Goal: Task Accomplishment & Management: Use online tool/utility

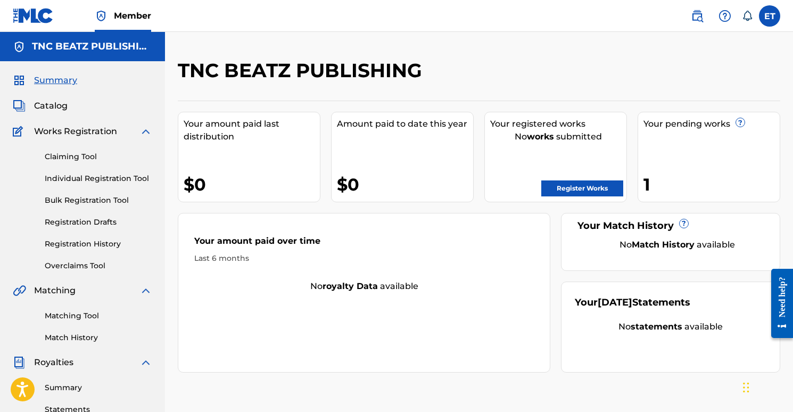
click at [65, 107] on span "Catalog" at bounding box center [51, 106] width 34 height 13
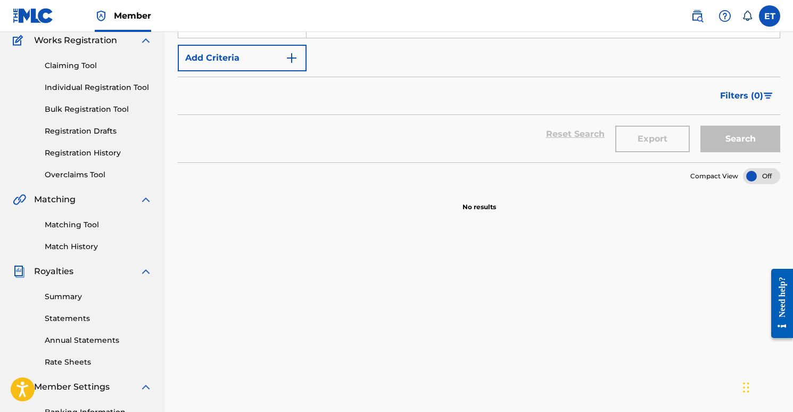
scroll to position [89, 0]
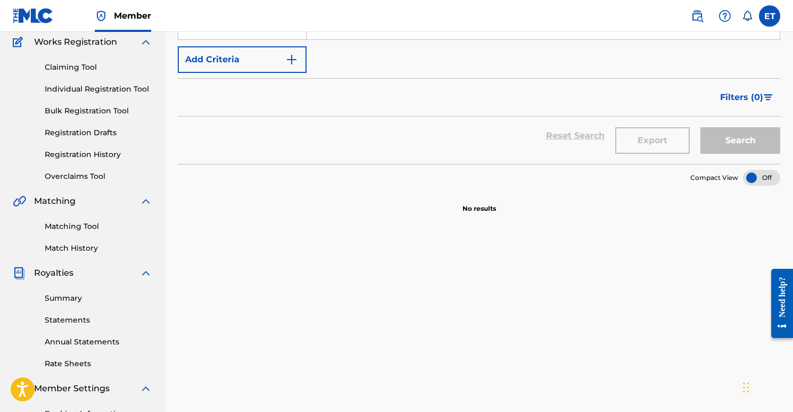
click at [96, 155] on link "Registration History" at bounding box center [99, 154] width 108 height 11
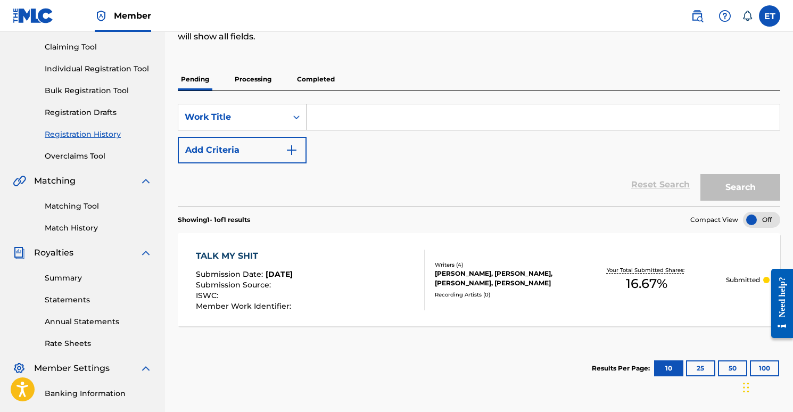
scroll to position [112, 0]
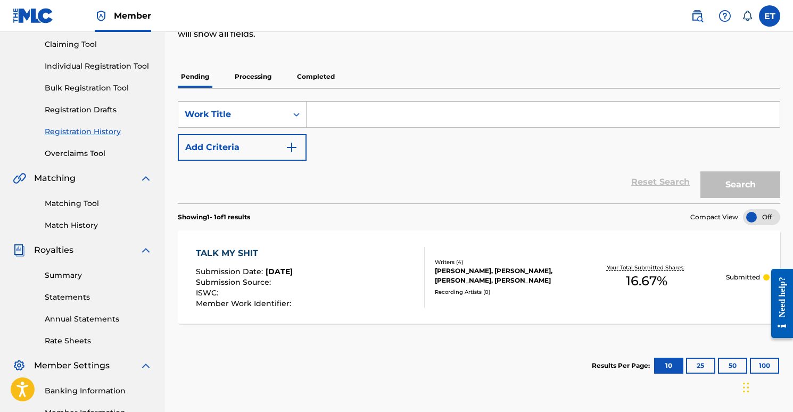
click at [337, 274] on div "TALK MY SHIT Submission Date : Sep 21, 2025 Submission Source : ISWC : Member W…" at bounding box center [310, 277] width 229 height 61
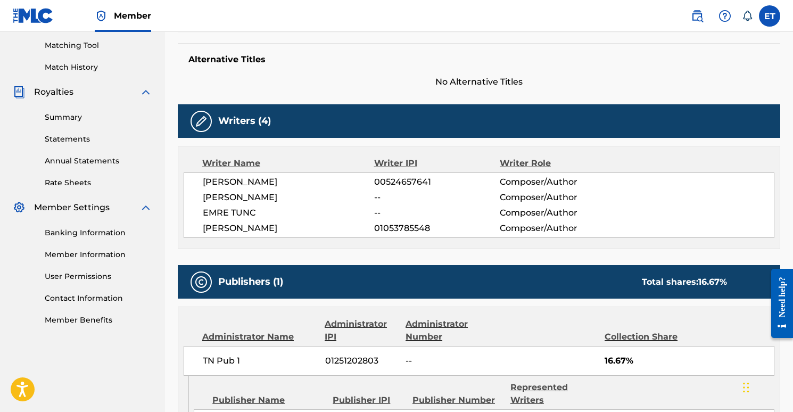
scroll to position [366, 0]
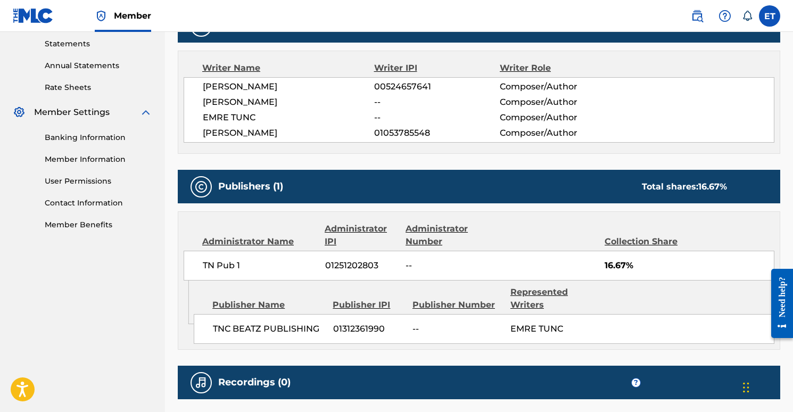
click at [341, 265] on span "01251202803" at bounding box center [361, 265] width 73 height 13
click at [340, 265] on span "01251202803" at bounding box center [361, 265] width 73 height 13
copy div "01251202803"
click at [341, 267] on span "01251202803" at bounding box center [361, 265] width 73 height 13
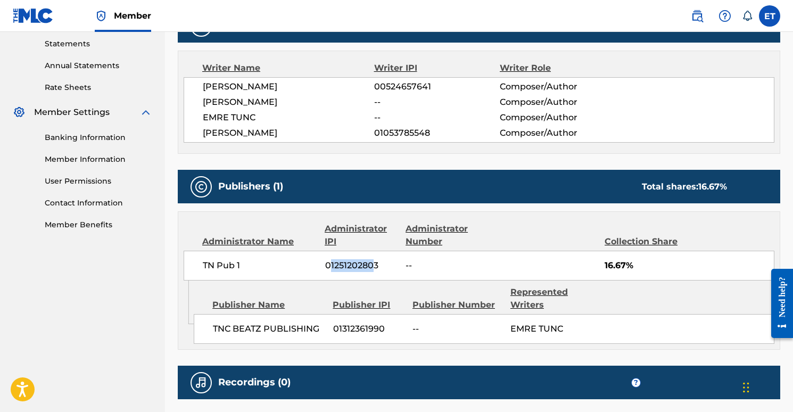
drag, startPoint x: 331, startPoint y: 266, endPoint x: 374, endPoint y: 271, distance: 43.4
click at [374, 271] on span "01251202803" at bounding box center [361, 265] width 73 height 13
click at [375, 263] on span "01251202803" at bounding box center [361, 265] width 73 height 13
drag, startPoint x: 330, startPoint y: 265, endPoint x: 383, endPoint y: 267, distance: 53.3
click at [383, 267] on span "01251202803" at bounding box center [361, 265] width 73 height 13
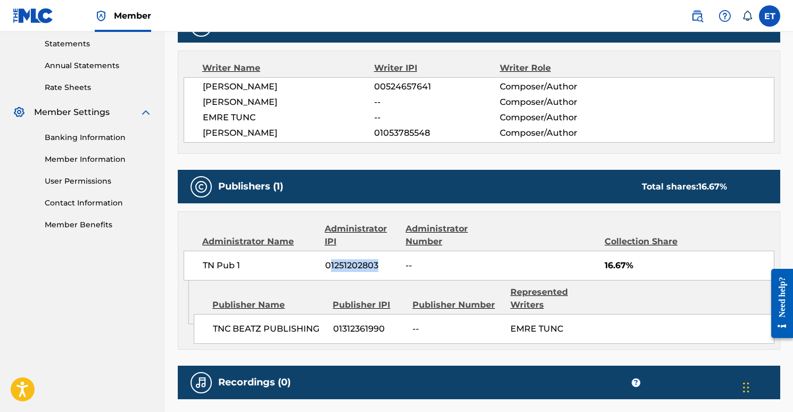
copy span "1251202803"
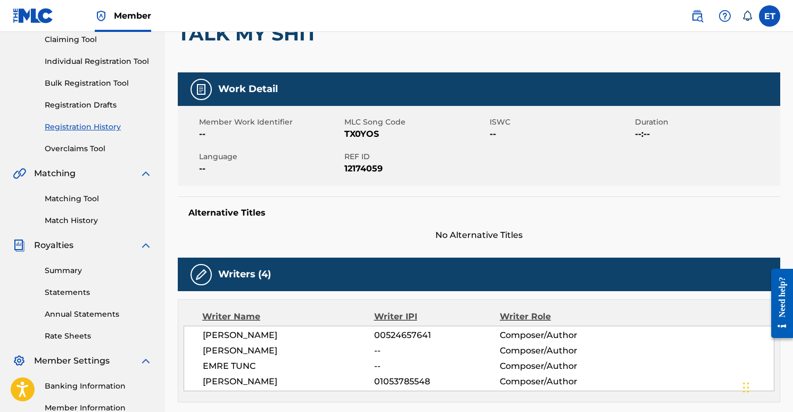
scroll to position [66, 0]
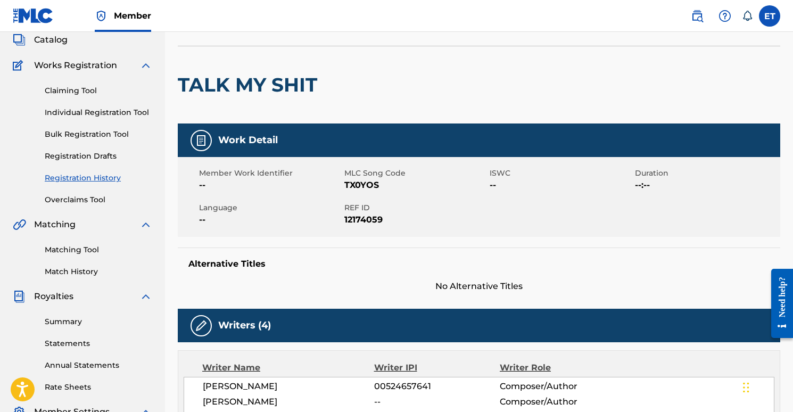
click at [78, 86] on link "Claiming Tool" at bounding box center [99, 90] width 108 height 11
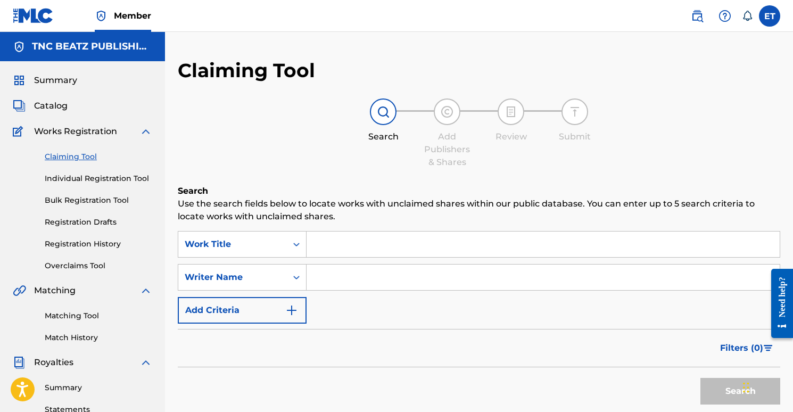
click at [320, 246] on input "Search Form" at bounding box center [543, 245] width 473 height 26
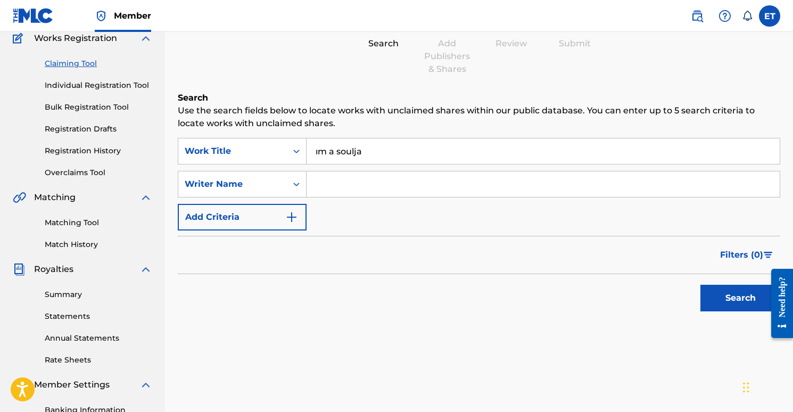
type input "ım a soulja"
click at [735, 302] on button "Search" at bounding box center [741, 298] width 80 height 27
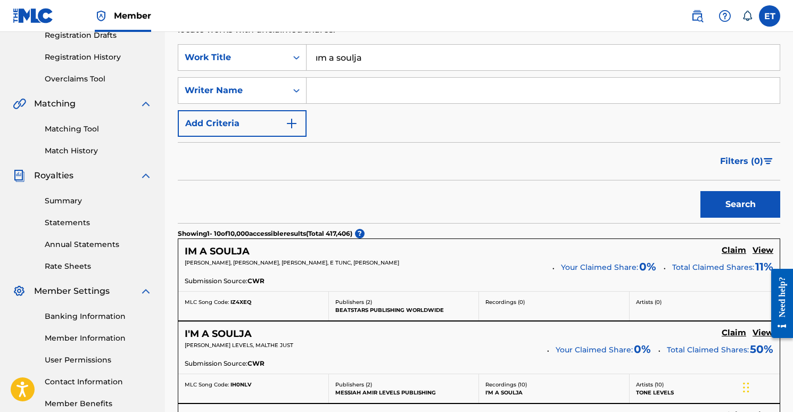
scroll to position [189, 0]
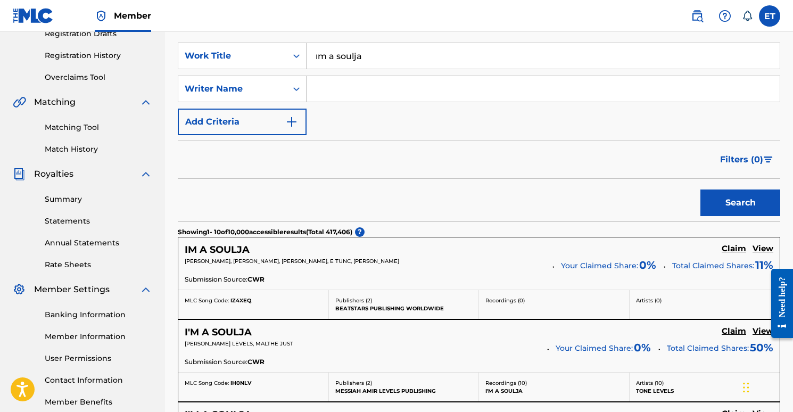
click at [761, 246] on h5 "View" at bounding box center [763, 249] width 21 height 10
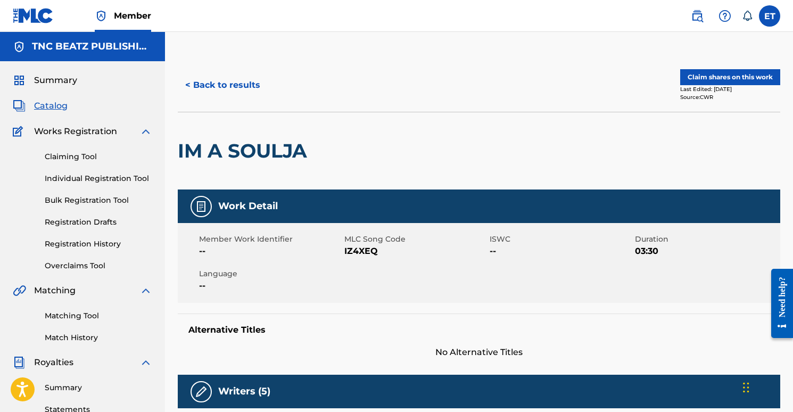
click at [202, 81] on button "< Back to results" at bounding box center [223, 85] width 90 height 27
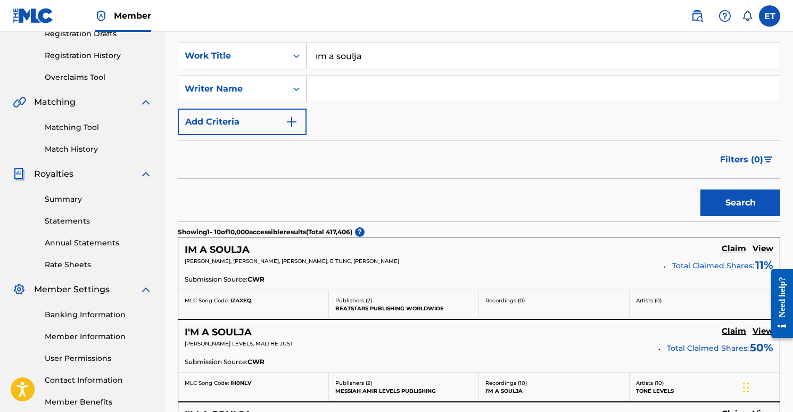
click at [736, 246] on h5 "Claim" at bounding box center [734, 249] width 24 height 10
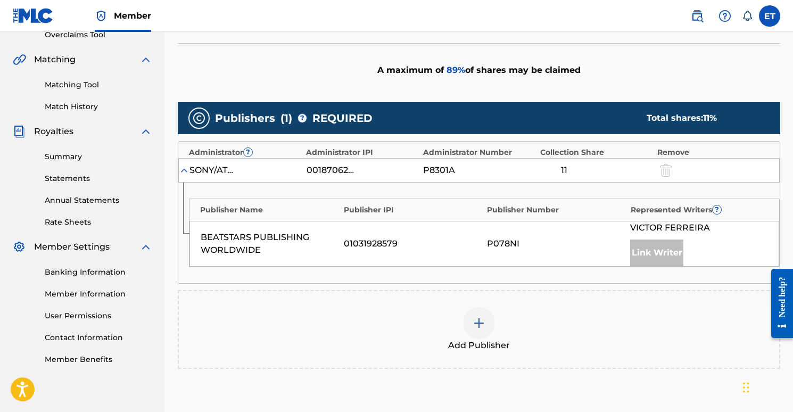
scroll to position [259, 0]
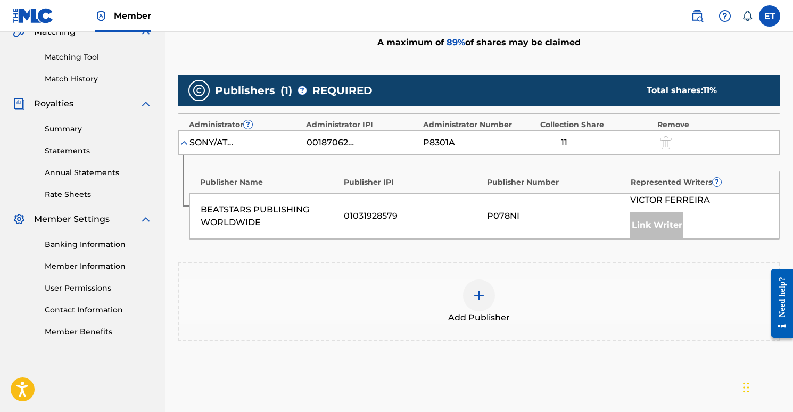
click at [486, 297] on div at bounding box center [479, 296] width 32 height 32
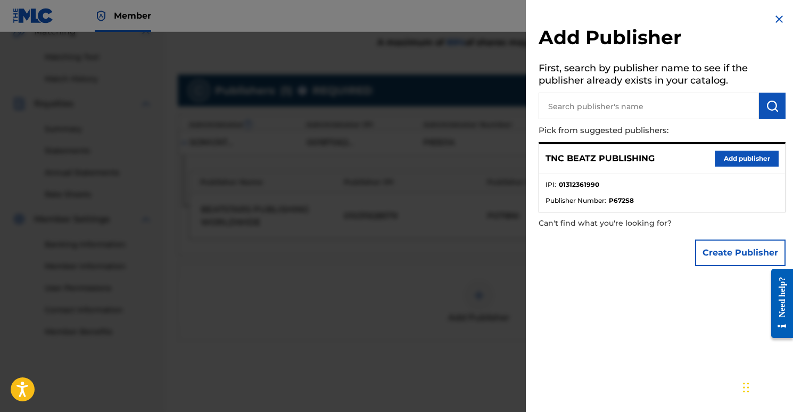
click at [743, 161] on button "Add publisher" at bounding box center [747, 159] width 64 height 16
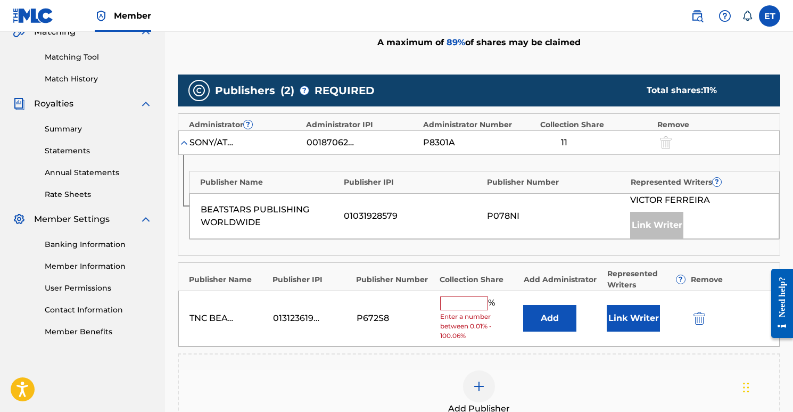
click at [627, 318] on button "Link Writer" at bounding box center [633, 318] width 53 height 27
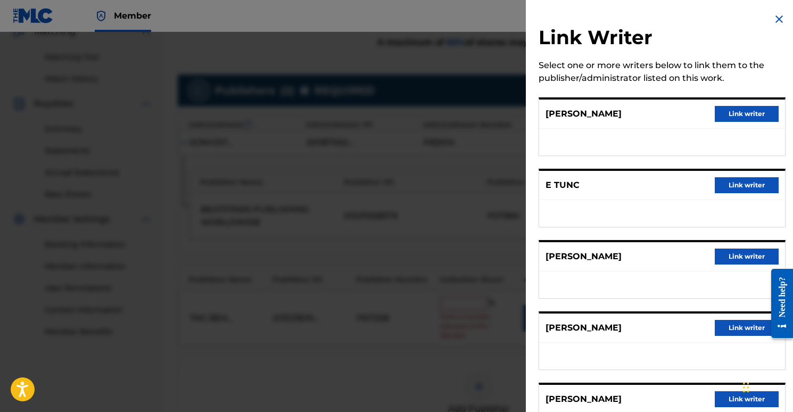
click at [763, 184] on button "Link writer" at bounding box center [747, 185] width 64 height 16
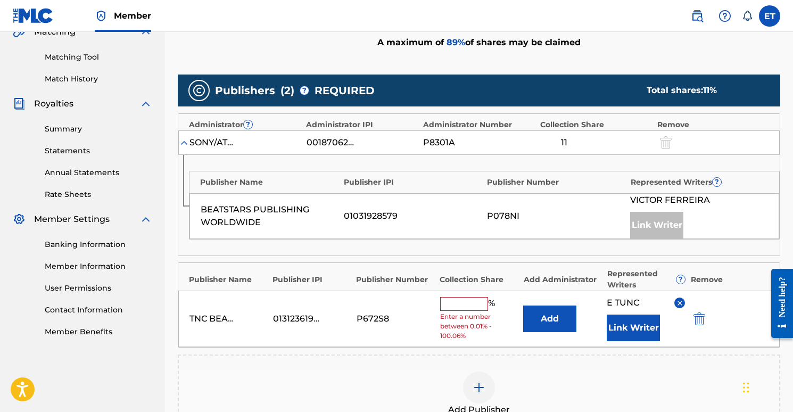
click at [539, 319] on button "Add" at bounding box center [549, 319] width 53 height 27
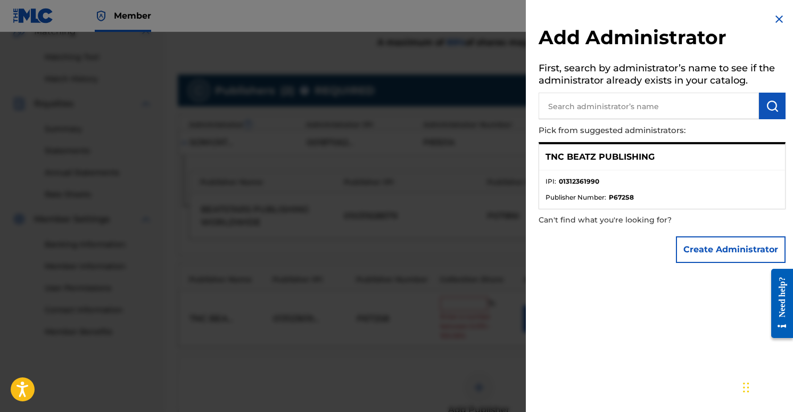
click at [648, 107] on input "text" at bounding box center [649, 106] width 220 height 27
click at [708, 245] on button "Create Administrator" at bounding box center [731, 249] width 110 height 27
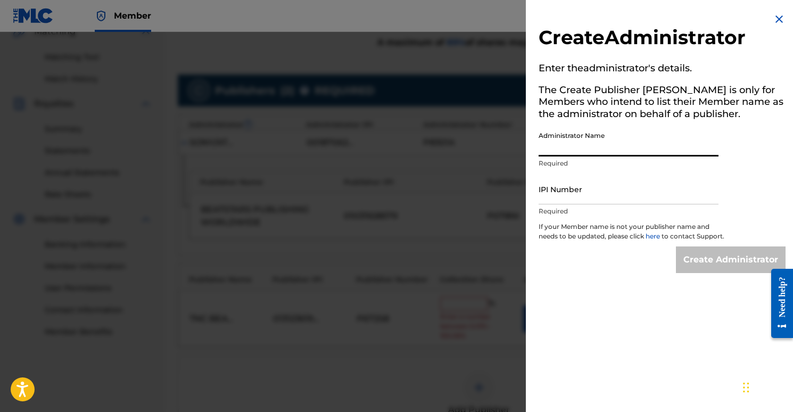
click at [613, 149] on input "Administrator Name" at bounding box center [629, 141] width 180 height 30
type input "TN Pub 1"
click at [597, 199] on input "IPI Number" at bounding box center [629, 189] width 180 height 30
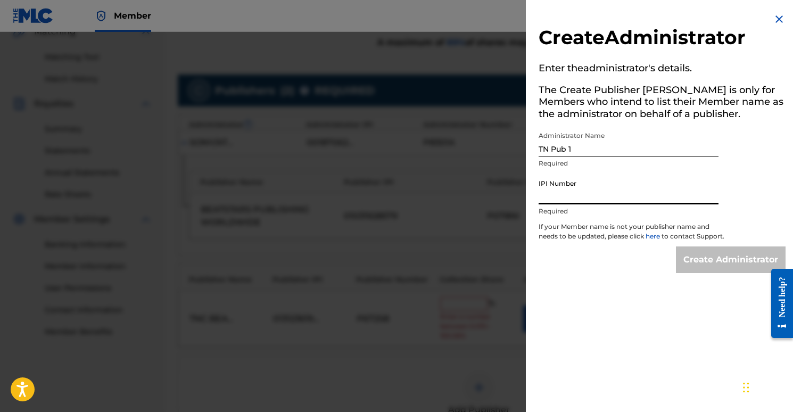
paste input "1251202803"
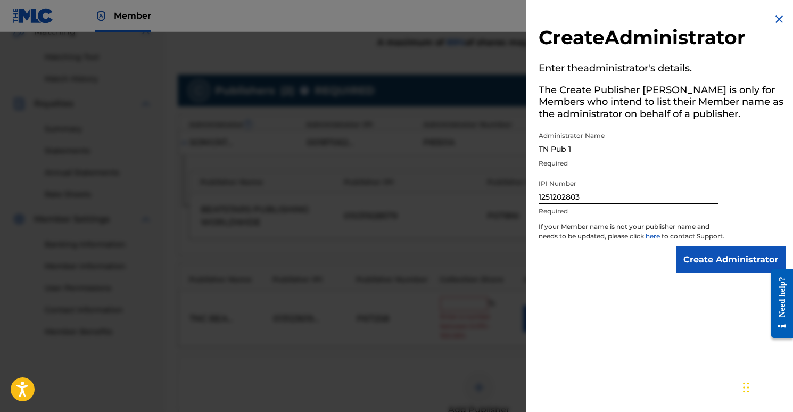
type input "1251202803"
click at [616, 245] on p "If your Member name is not your publisher name and needs to be updated, please …" at bounding box center [632, 234] width 186 height 24
click at [606, 151] on input "TN Pub 1" at bounding box center [629, 141] width 180 height 30
type input "TN Pub 1"
click at [587, 247] on p "If your Member name is not your publisher name and needs to be updated, please …" at bounding box center [632, 234] width 186 height 24
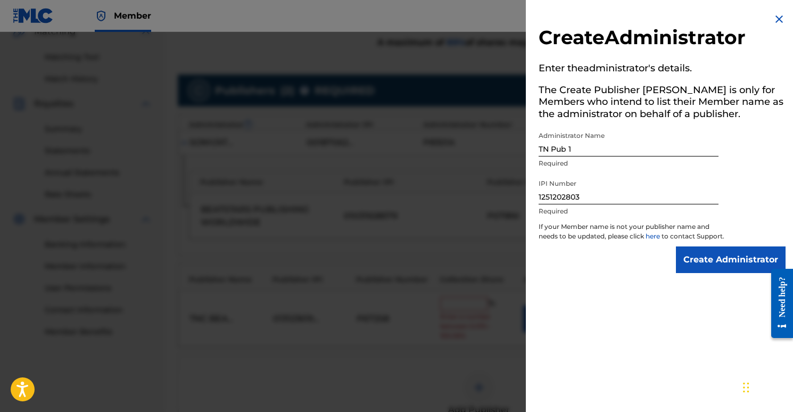
click at [719, 273] on input "Create Administrator" at bounding box center [731, 260] width 110 height 27
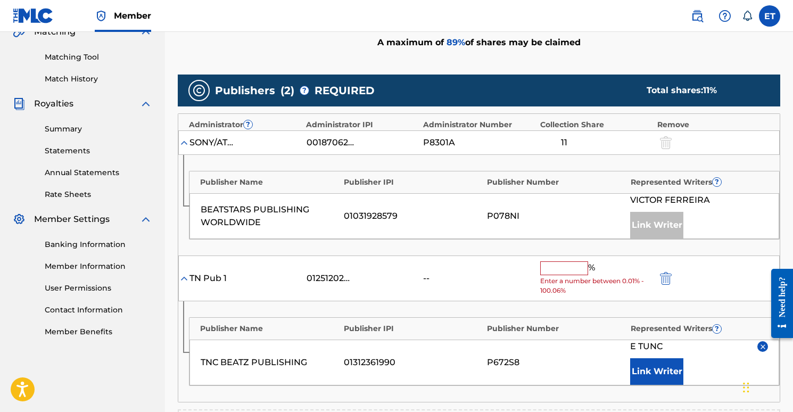
click at [567, 276] on span "Enter a number between 0.01% - 100.06%" at bounding box center [597, 285] width 112 height 19
click at [573, 267] on input "text" at bounding box center [565, 268] width 48 height 14
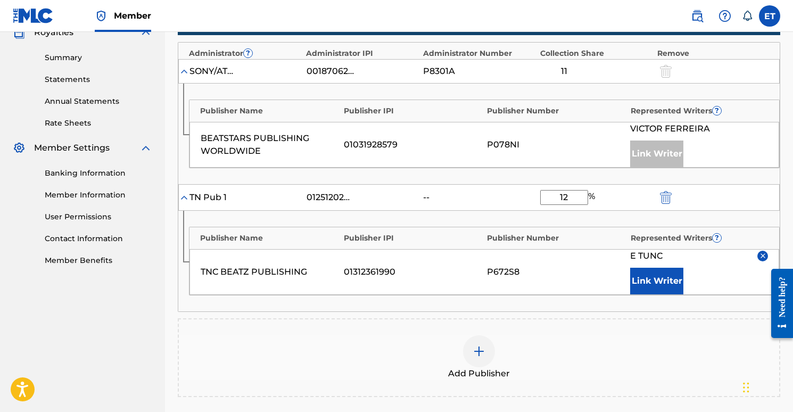
scroll to position [345, 0]
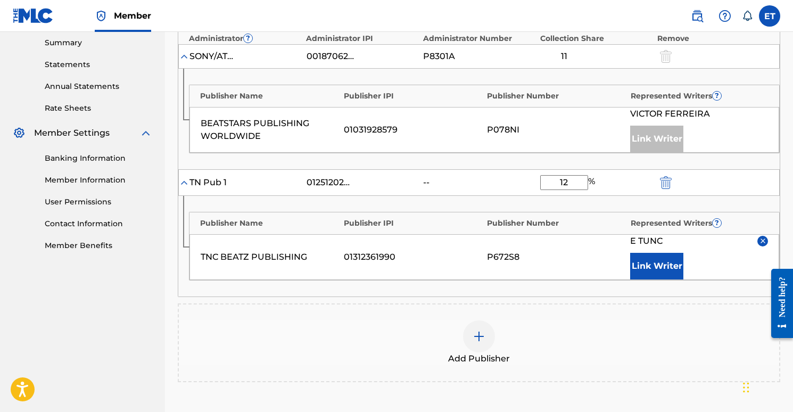
type input "12"
click at [310, 289] on div "Publisher Name Publisher IPI Publisher Number Represented Writers ? TNC BEATZ P…" at bounding box center [479, 246] width 602 height 101
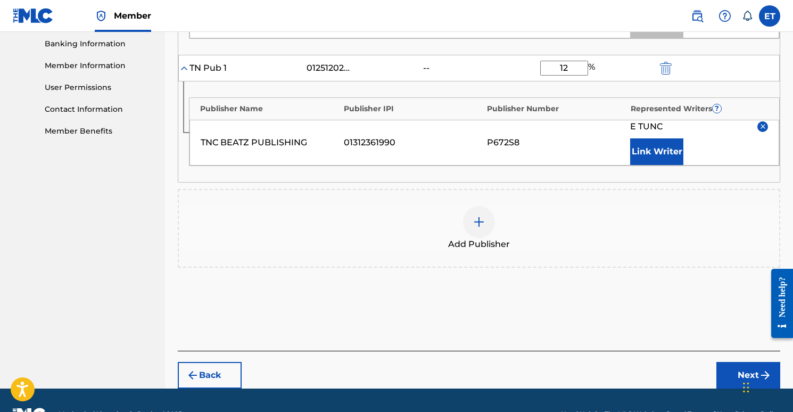
scroll to position [462, 0]
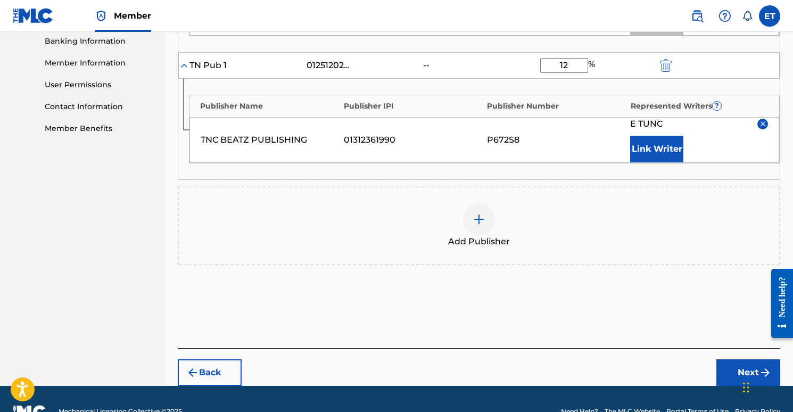
click at [731, 369] on button "Next" at bounding box center [749, 372] width 64 height 27
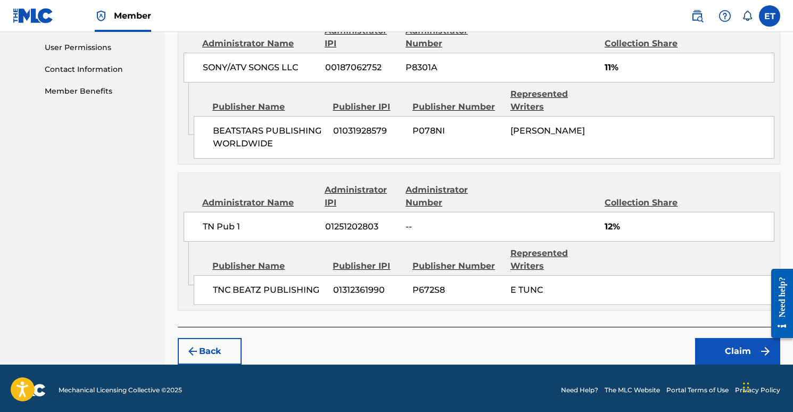
scroll to position [501, 0]
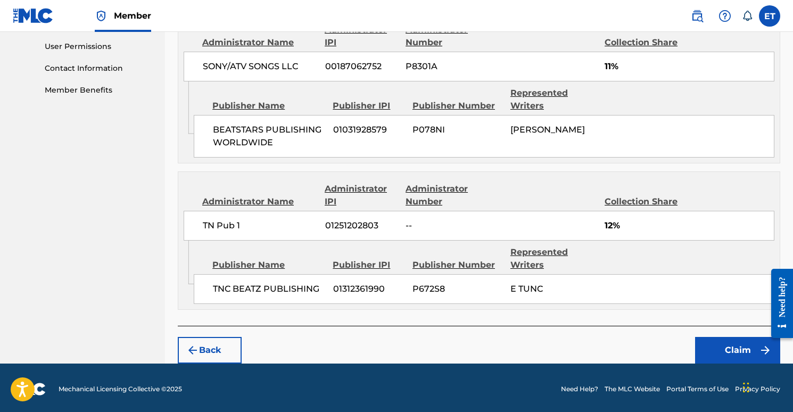
click at [720, 345] on button "Claim" at bounding box center [737, 350] width 85 height 27
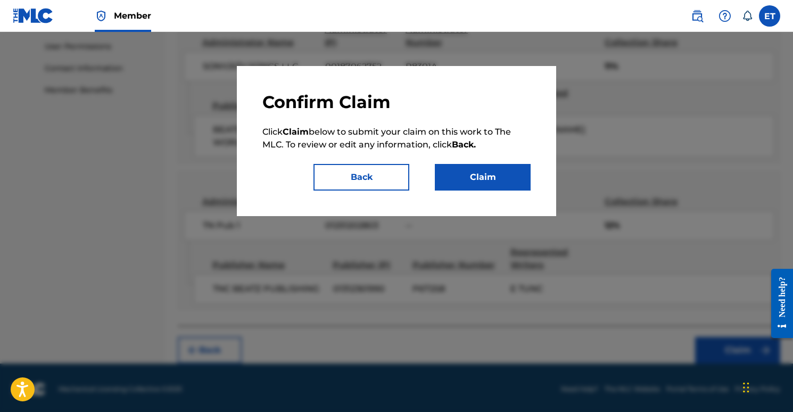
click at [474, 171] on button "Claim" at bounding box center [483, 177] width 96 height 27
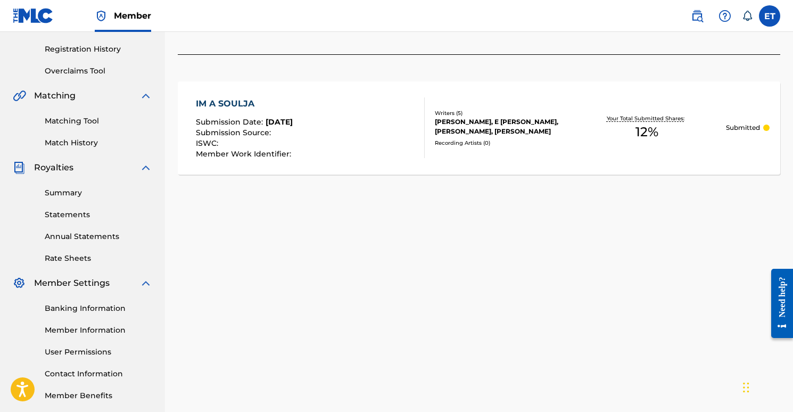
scroll to position [103, 0]
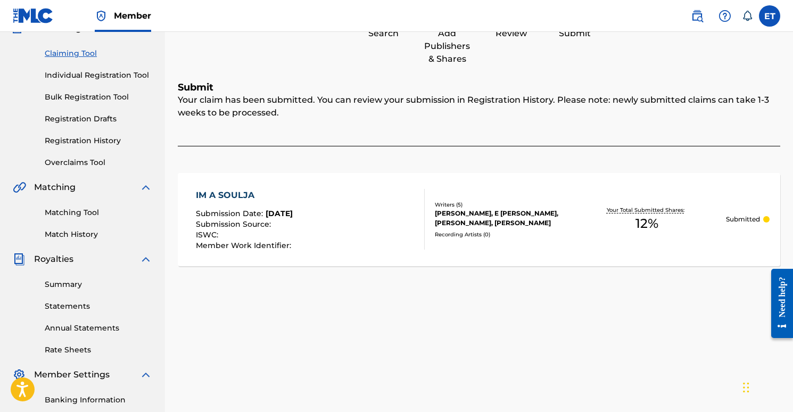
click at [71, 140] on link "Registration History" at bounding box center [99, 140] width 108 height 11
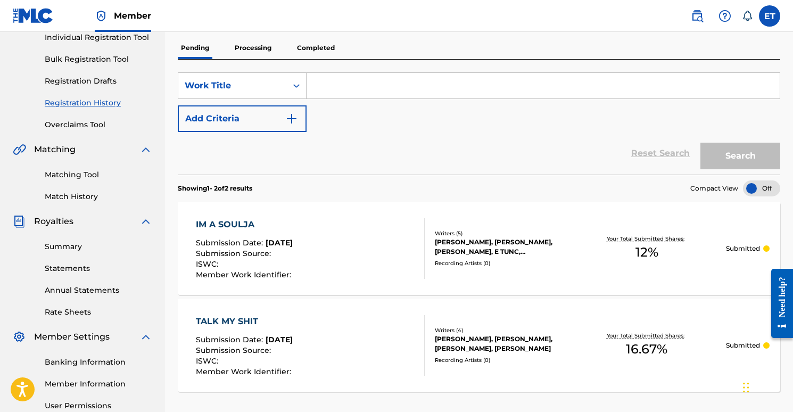
scroll to position [148, 0]
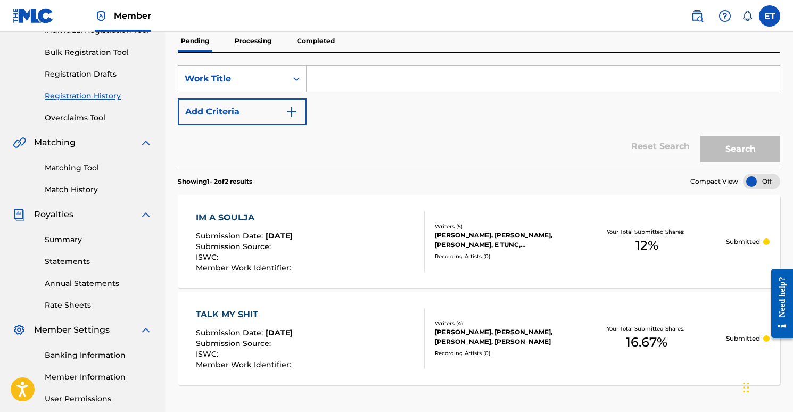
click at [329, 311] on div "TALK MY SHIT Submission Date : Sep 21, 2025 Submission Source : ISWC : Member W…" at bounding box center [310, 338] width 229 height 61
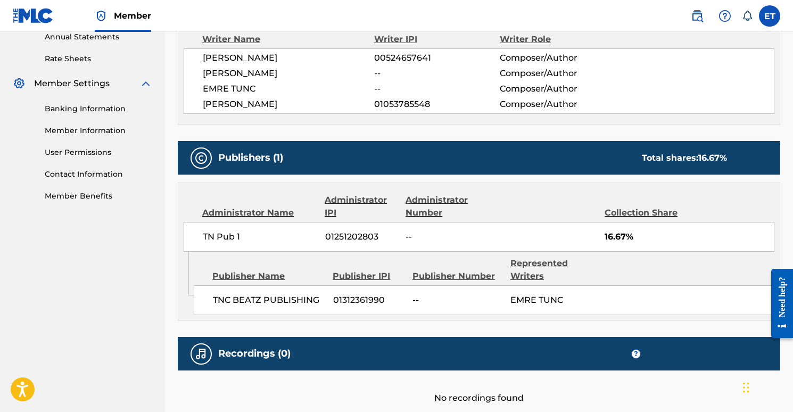
scroll to position [479, 0]
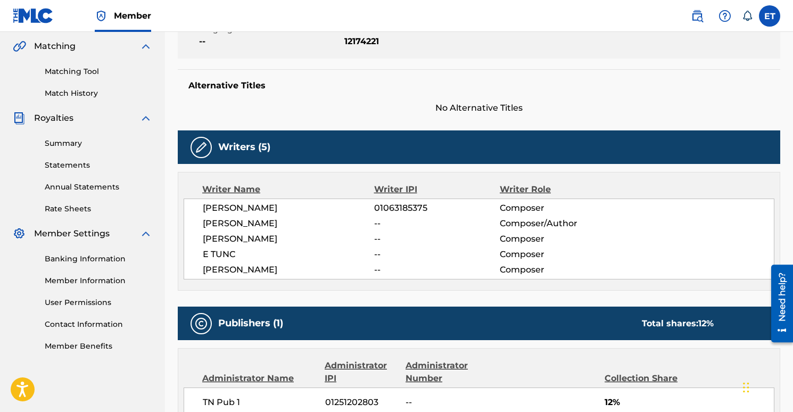
scroll to position [4, 0]
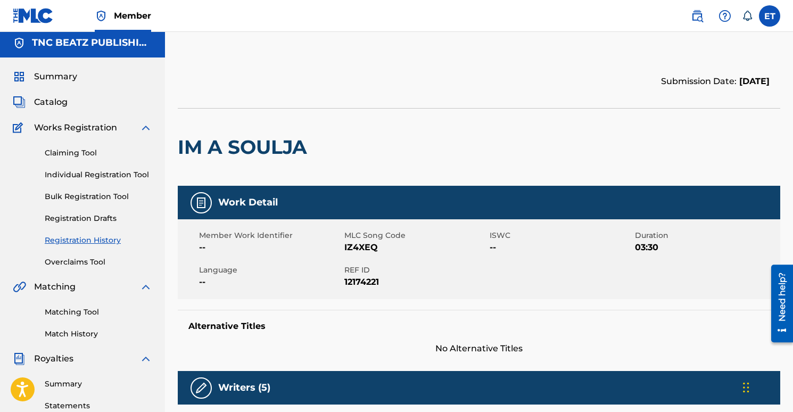
click at [67, 155] on link "Claiming Tool" at bounding box center [99, 153] width 108 height 11
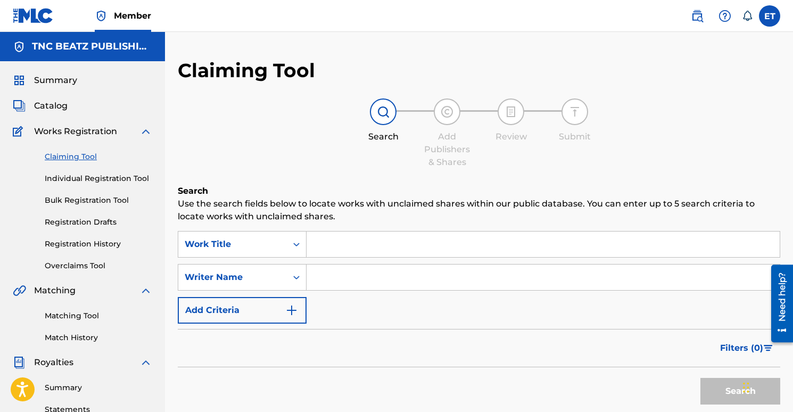
click at [360, 249] on input "Search Form" at bounding box center [543, 245] width 473 height 26
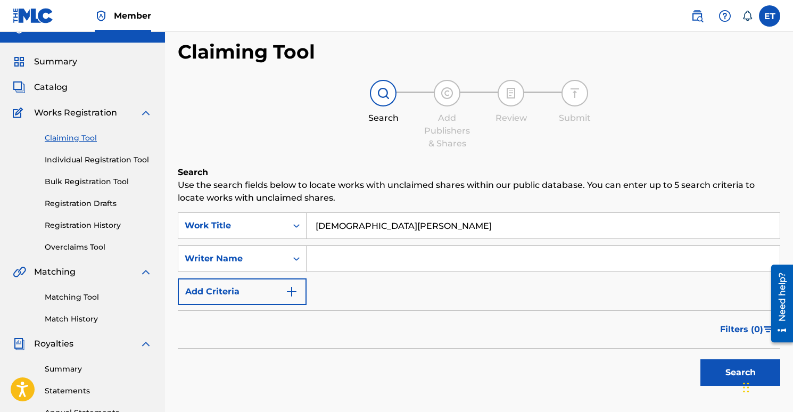
scroll to position [21, 0]
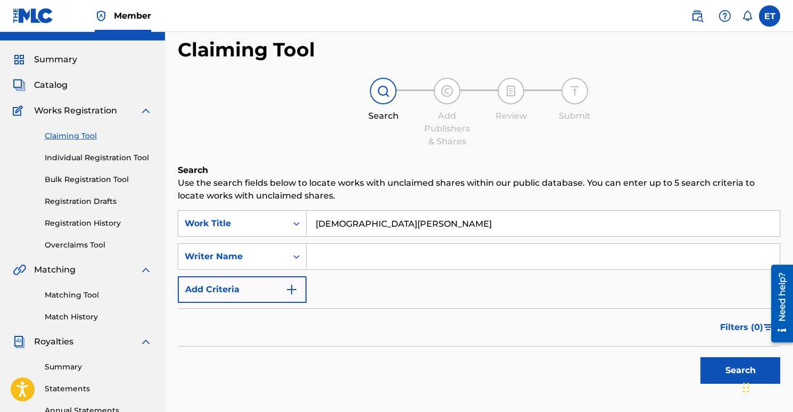
click at [712, 360] on button "Search" at bounding box center [741, 370] width 80 height 27
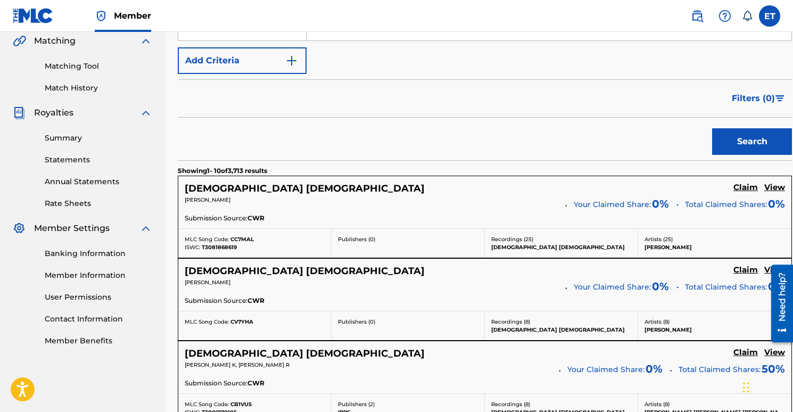
scroll to position [105, 0]
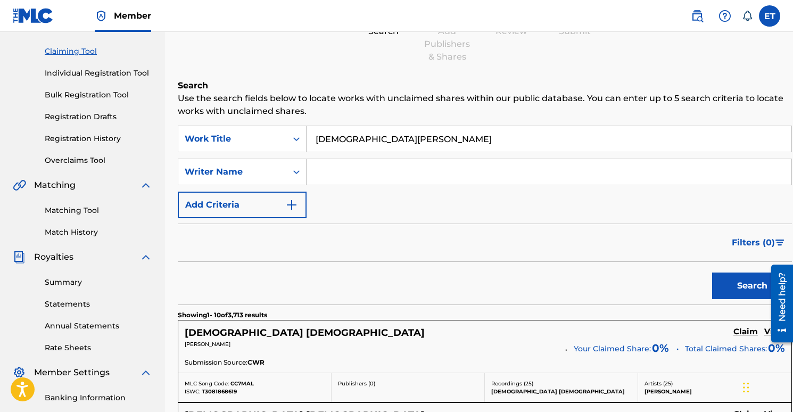
click at [361, 139] on input "[DEMOGRAPHIC_DATA][PERSON_NAME]" at bounding box center [549, 139] width 485 height 26
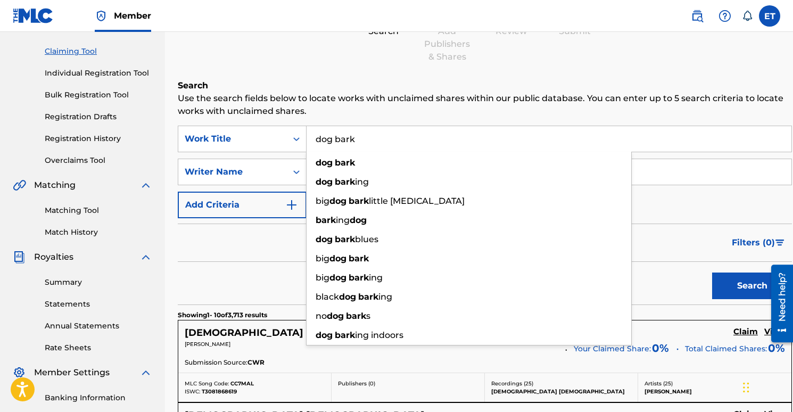
type input "dog bark"
click at [374, 84] on h6 "Search" at bounding box center [485, 85] width 615 height 13
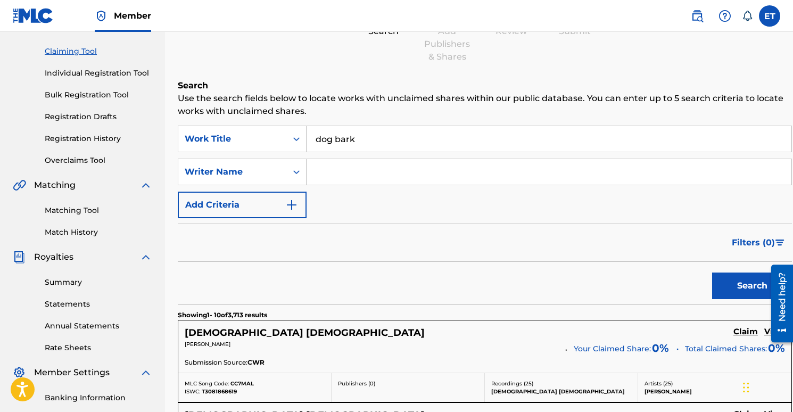
click at [715, 285] on button "Search" at bounding box center [753, 286] width 80 height 27
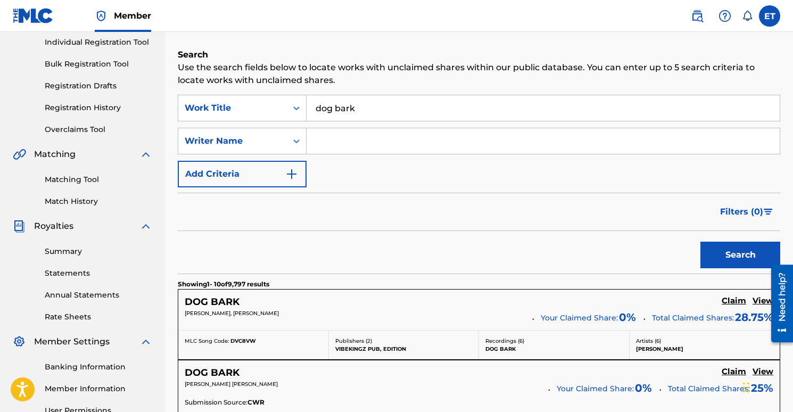
scroll to position [199, 0]
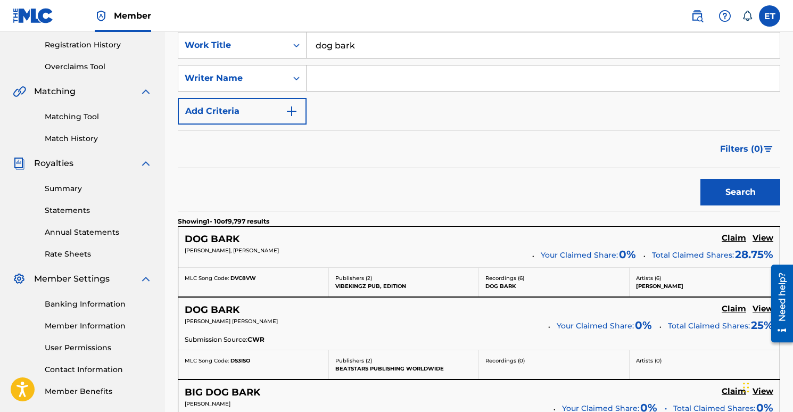
click at [761, 308] on h5 "View" at bounding box center [763, 309] width 21 height 10
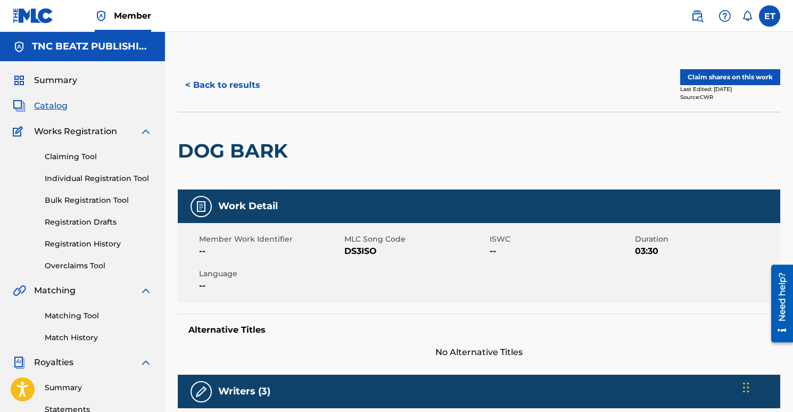
click at [52, 76] on span "Summary" at bounding box center [55, 80] width 43 height 13
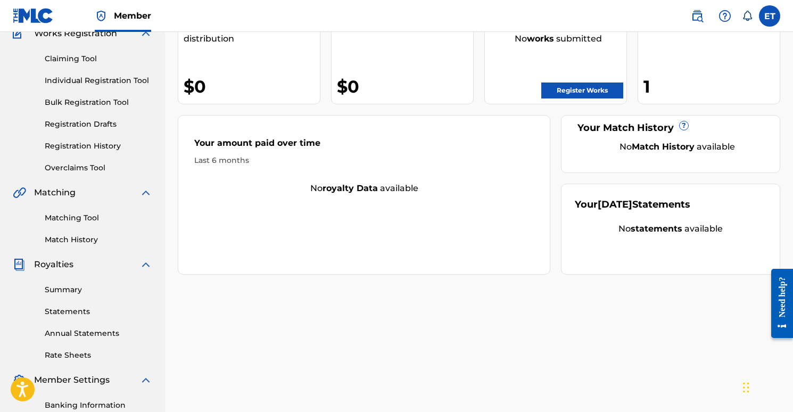
scroll to position [100, 0]
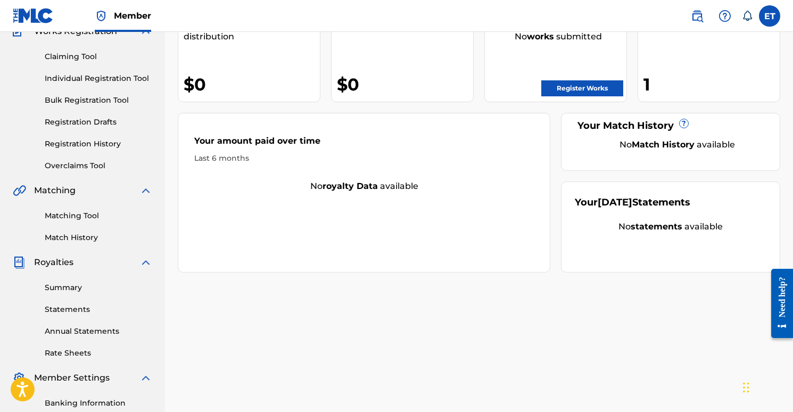
click at [83, 144] on link "Registration History" at bounding box center [99, 143] width 108 height 11
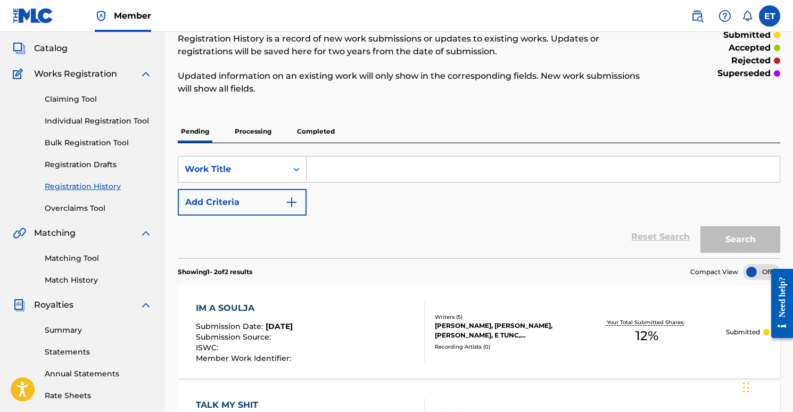
scroll to position [199, 0]
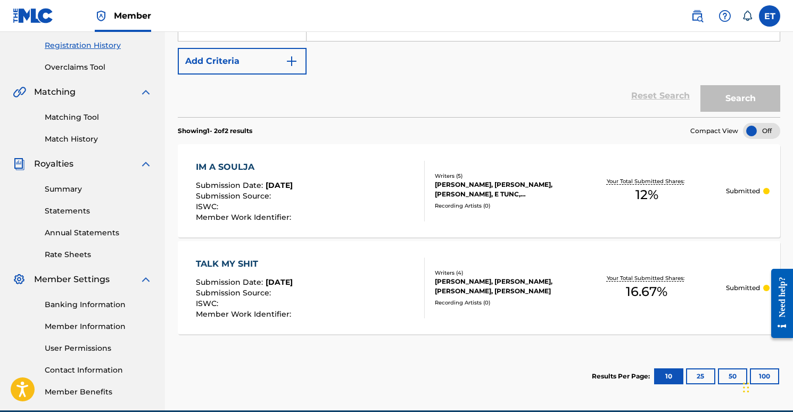
click at [365, 183] on div "IM A SOULJA Submission Date : [DATE] Submission Source : ISWC : Member Work Ide…" at bounding box center [310, 191] width 229 height 61
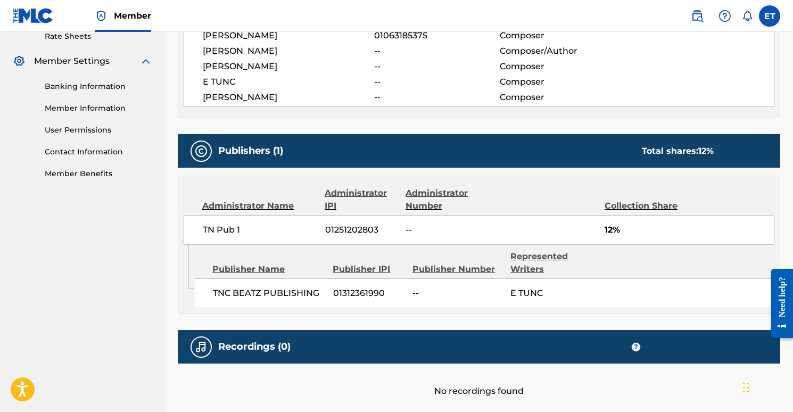
scroll to position [443, 0]
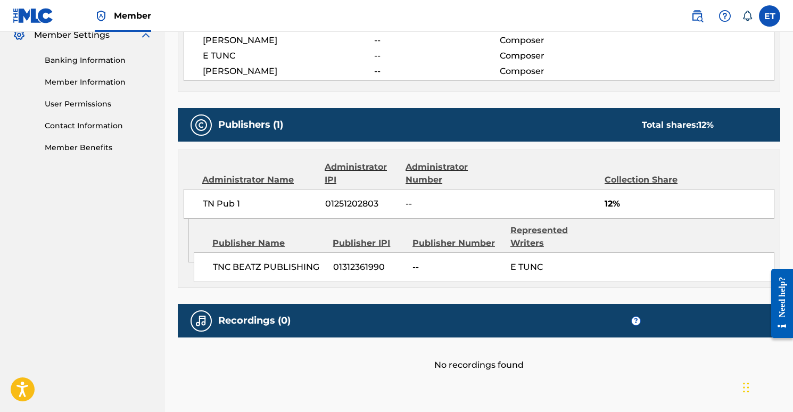
scroll to position [199, 0]
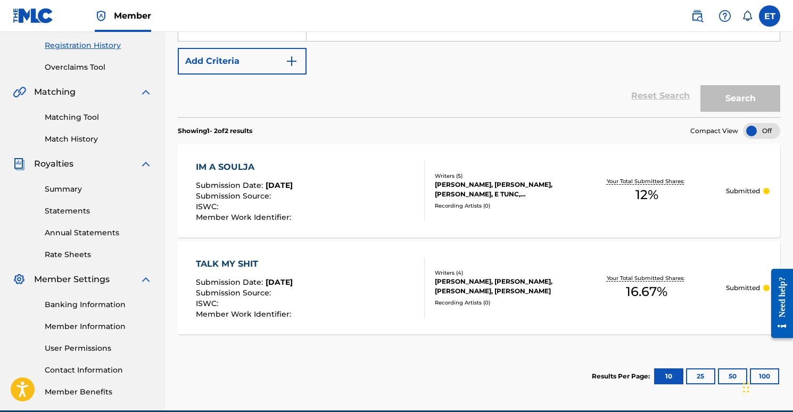
click at [347, 258] on div "TALK MY SHIT Submission Date : [DATE] Submission Source : ISWC : Member Work Id…" at bounding box center [310, 288] width 229 height 61
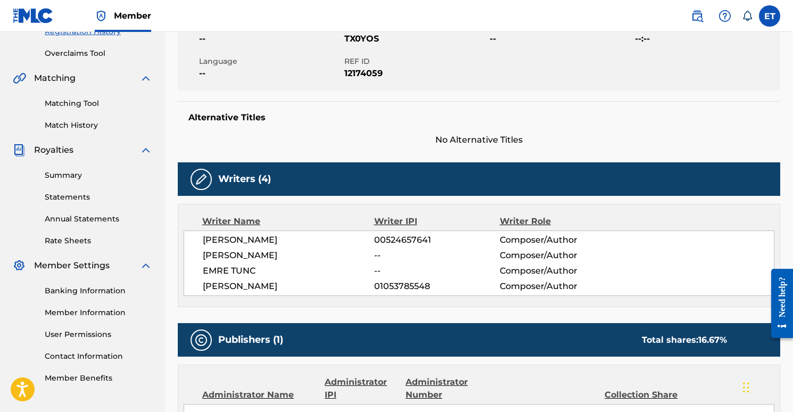
scroll to position [419, 0]
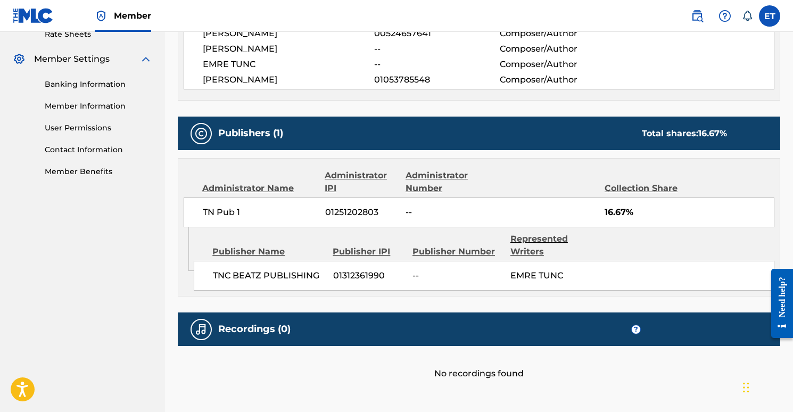
scroll to position [199, 0]
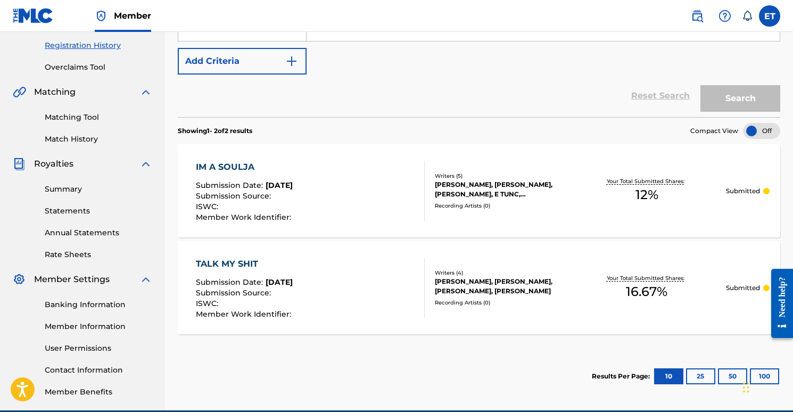
click at [347, 184] on div "IM A SOULJA Submission Date : Sep 21, 2025 Submission Source : ISWC : Member Wo…" at bounding box center [310, 191] width 229 height 61
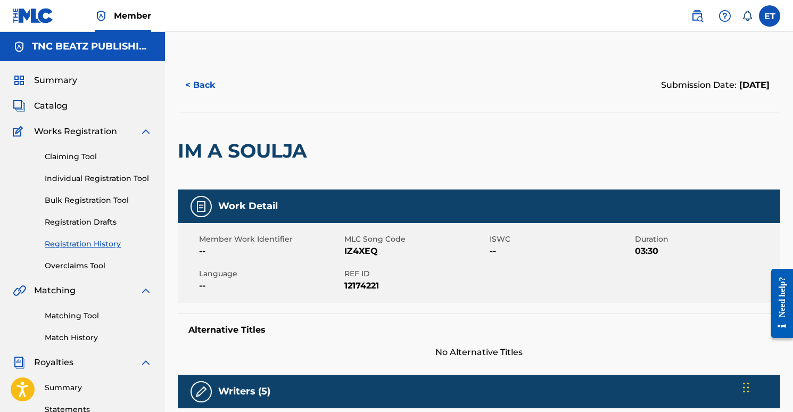
click at [85, 75] on div "Summary" at bounding box center [83, 80] width 140 height 13
click at [66, 76] on span "Summary" at bounding box center [55, 80] width 43 height 13
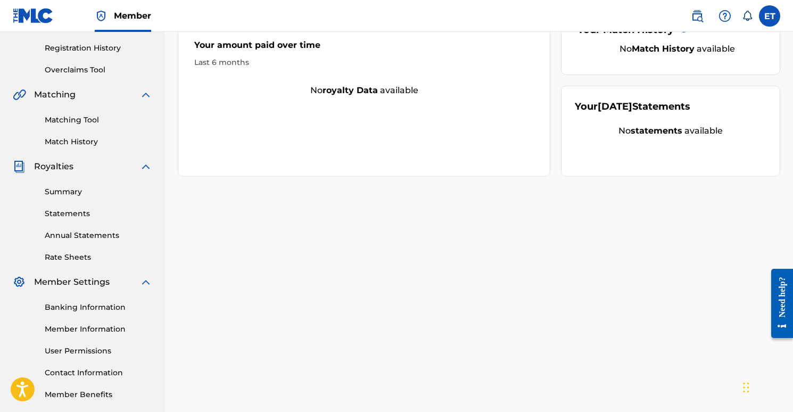
scroll to position [248, 0]
